Goal: Task Accomplishment & Management: Manage account settings

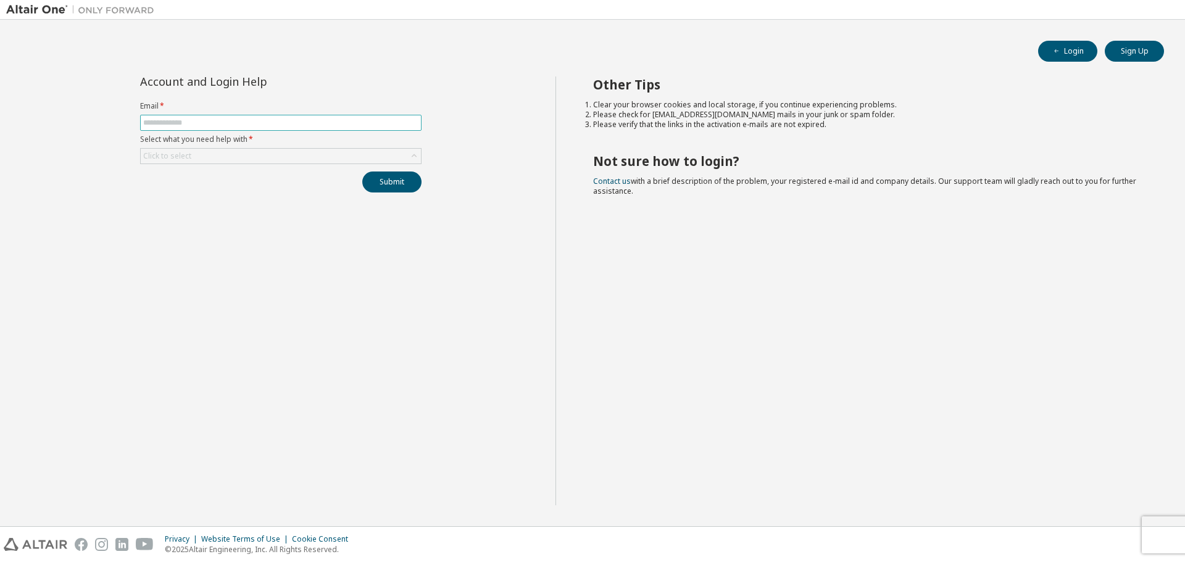
click at [205, 117] on span at bounding box center [280, 123] width 281 height 16
click at [225, 123] on input "text" at bounding box center [280, 123] width 275 height 10
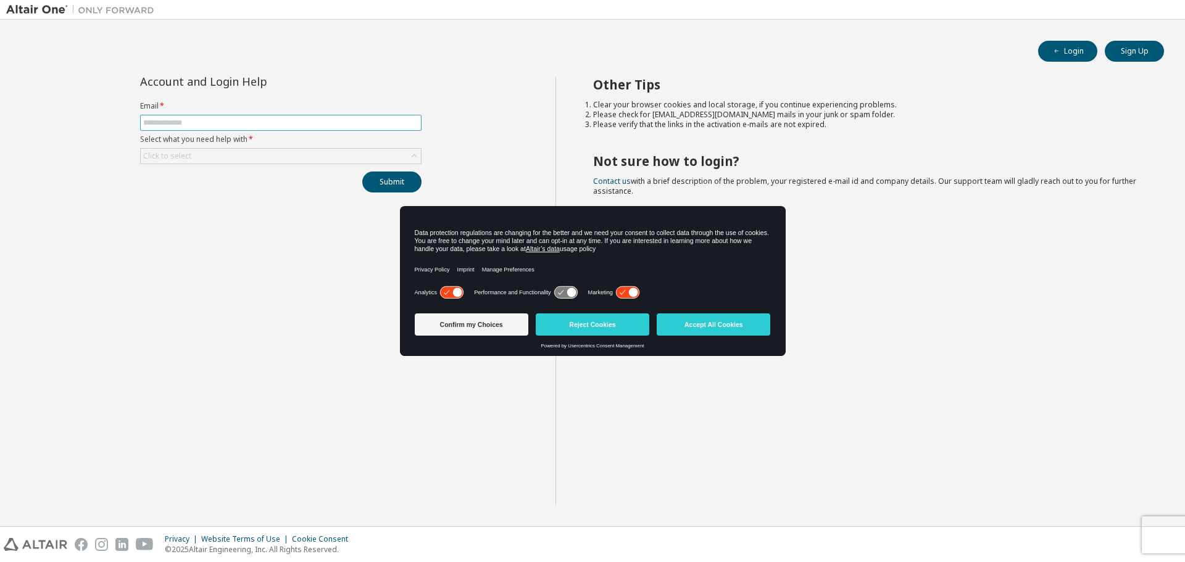
click at [229, 121] on input "text" at bounding box center [280, 123] width 275 height 10
type input "**********"
click at [574, 325] on button "Reject Cookies" at bounding box center [593, 324] width 114 height 22
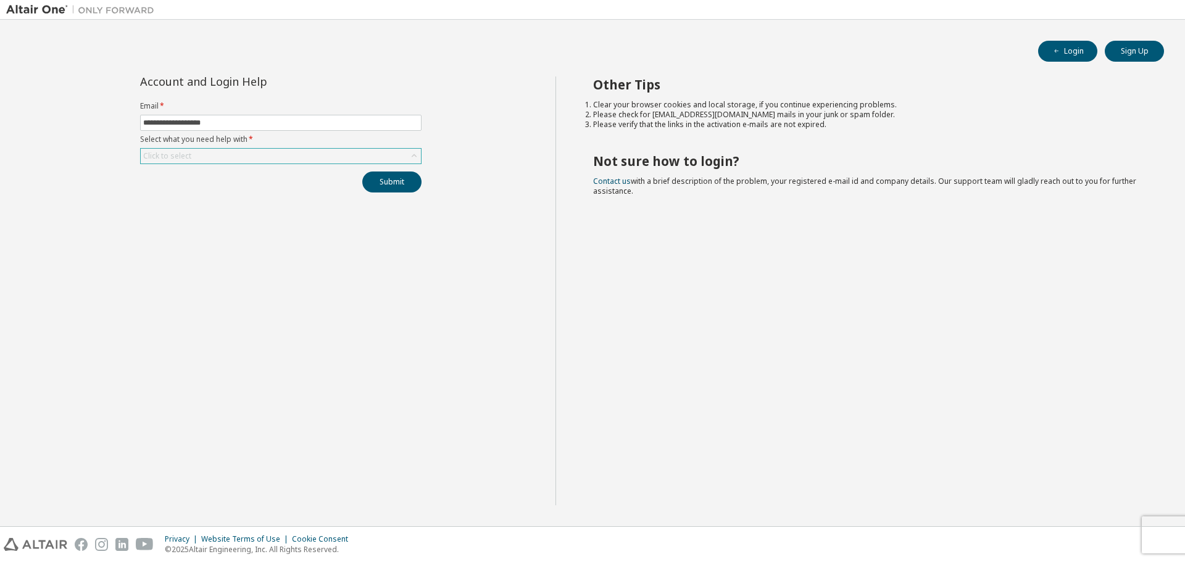
click at [235, 152] on div "Click to select" at bounding box center [281, 156] width 280 height 15
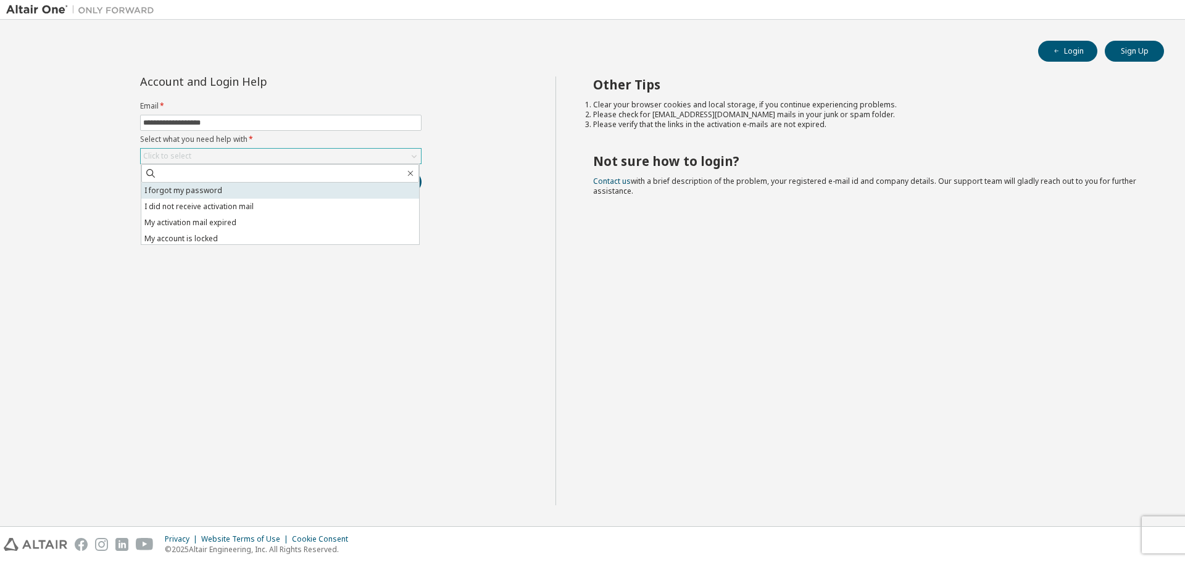
click at [205, 194] on li "I forgot my password" at bounding box center [280, 191] width 278 height 16
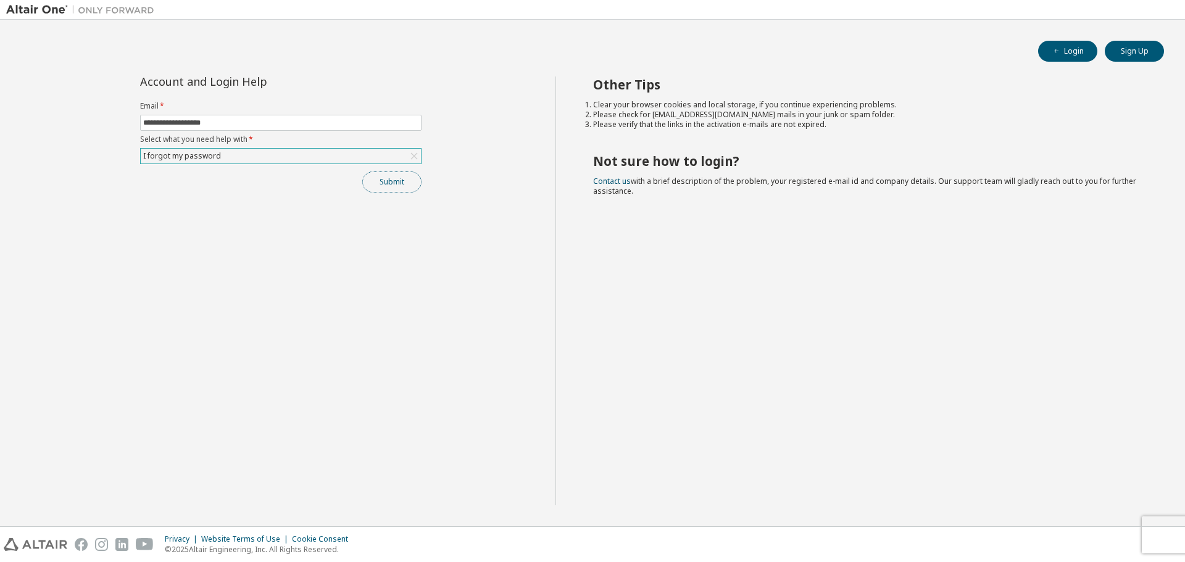
click at [412, 177] on button "Submit" at bounding box center [391, 182] width 59 height 21
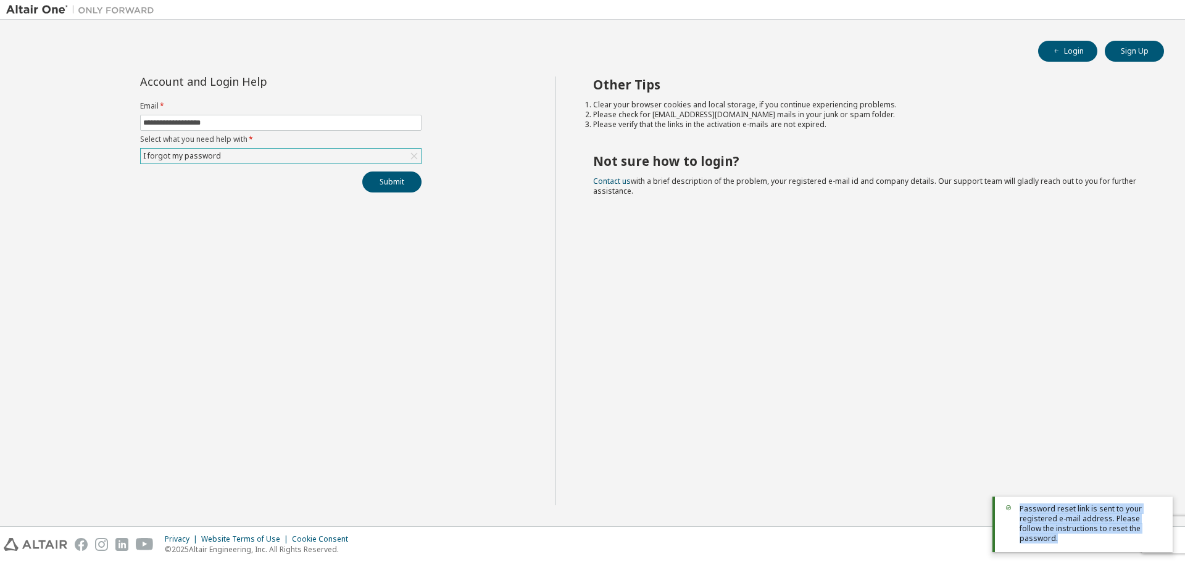
drag, startPoint x: 1020, startPoint y: 516, endPoint x: 1140, endPoint y: 548, distance: 123.3
click at [1140, 548] on div "Password reset link is sent to your registered e-mail address. Please follow th…" at bounding box center [1082, 525] width 180 height 56
click at [838, 441] on div "Other Tips Clear your browser cookies and local storage, if you continue experi…" at bounding box center [867, 291] width 624 height 429
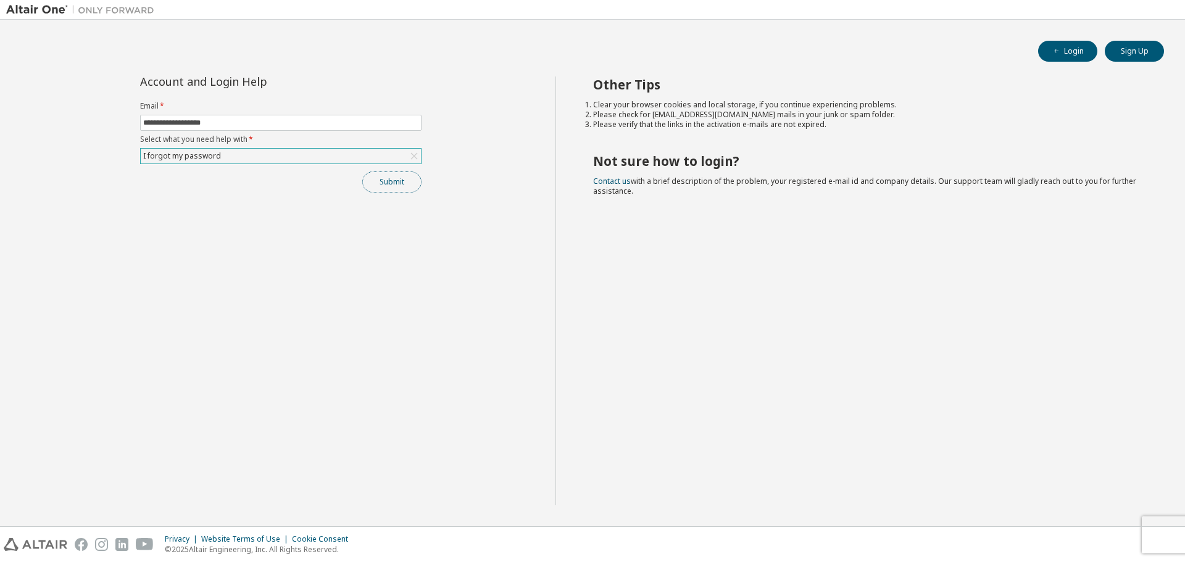
click at [384, 185] on button "Submit" at bounding box center [391, 182] width 59 height 21
drag, startPoint x: 1020, startPoint y: 529, endPoint x: 1072, endPoint y: 535, distance: 51.6
click at [1072, 535] on span "Please contact Altair support for assistance." at bounding box center [1083, 534] width 128 height 20
click at [837, 447] on div "Other Tips Clear your browser cookies and local storage, if you continue experi…" at bounding box center [867, 291] width 624 height 429
